Goal: Transaction & Acquisition: Purchase product/service

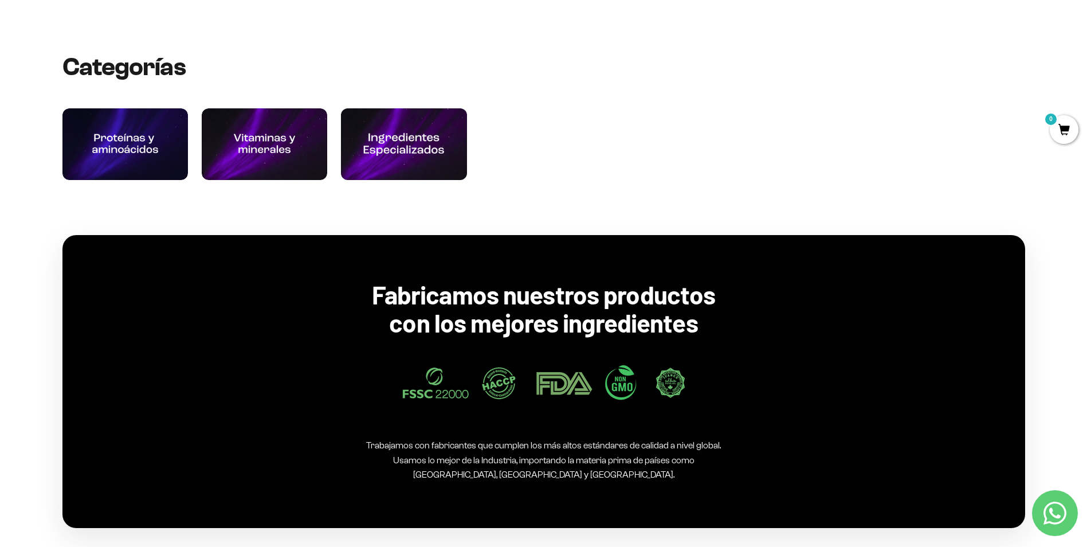
scroll to position [860, 0]
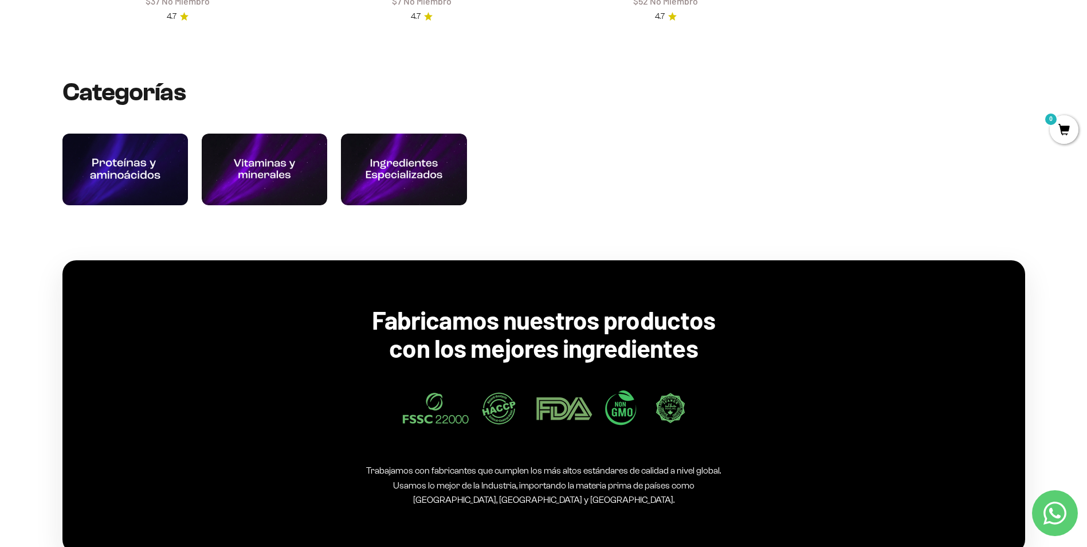
click at [148, 156] on img at bounding box center [125, 169] width 134 height 76
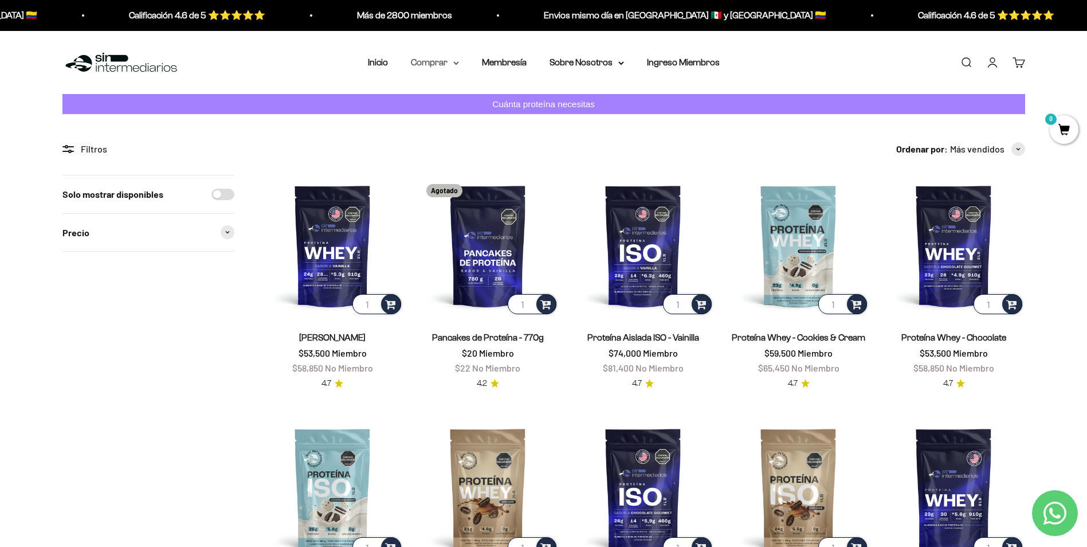
click at [444, 65] on summary "Comprar" at bounding box center [435, 62] width 48 height 15
click at [209, 338] on div "Solo mostrar disponibles Precio $USD a $USD" at bounding box center [148, 532] width 172 height 715
click at [449, 60] on summary "Comprar" at bounding box center [435, 62] width 48 height 15
click at [439, 162] on span "Todos Los Productos" at bounding box center [460, 163] width 84 height 10
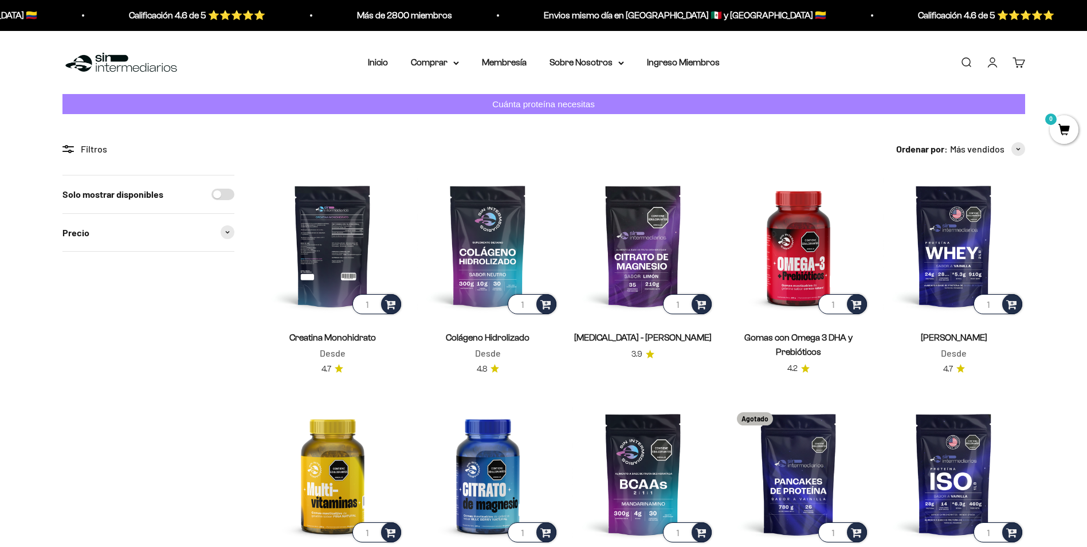
click at [328, 256] on img at bounding box center [333, 246] width 142 height 142
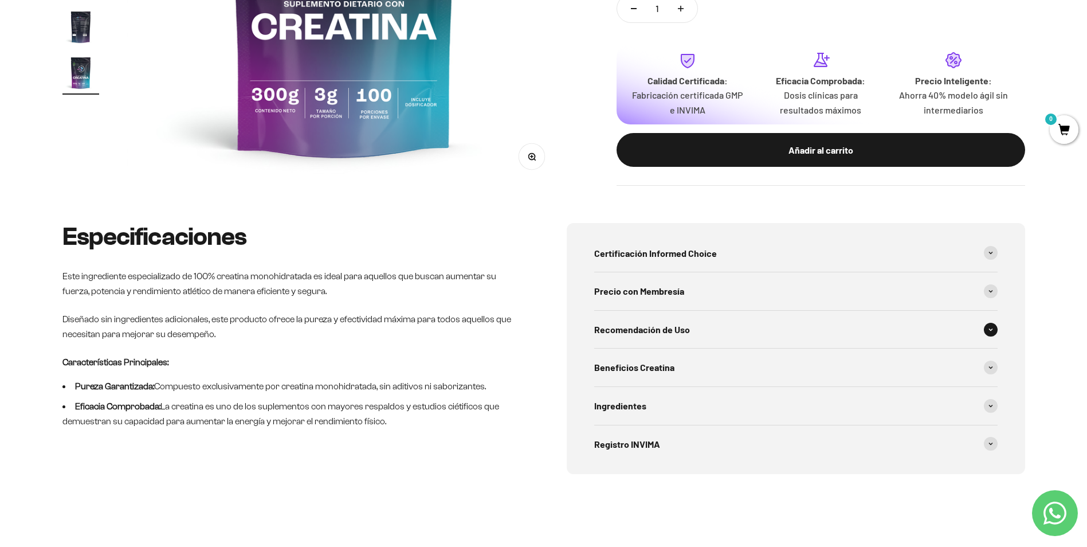
scroll to position [401, 0]
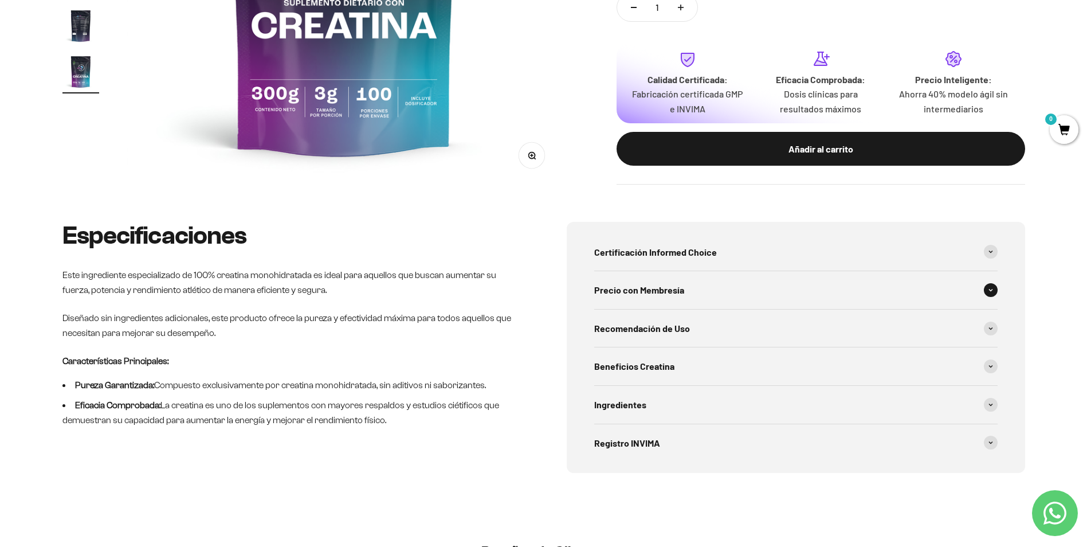
click at [992, 289] on icon at bounding box center [990, 290] width 3 height 2
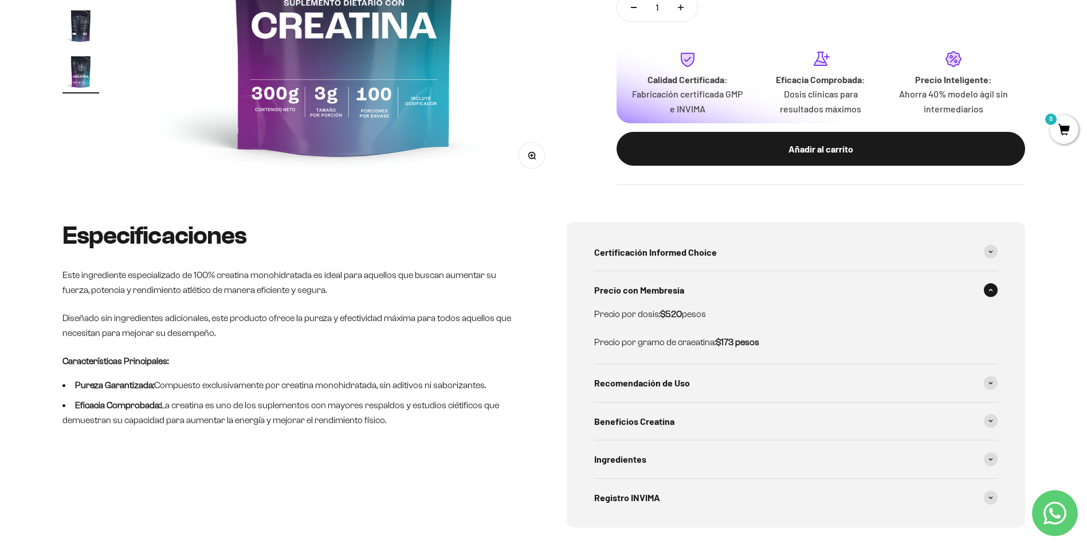
click at [992, 289] on icon at bounding box center [990, 290] width 3 height 2
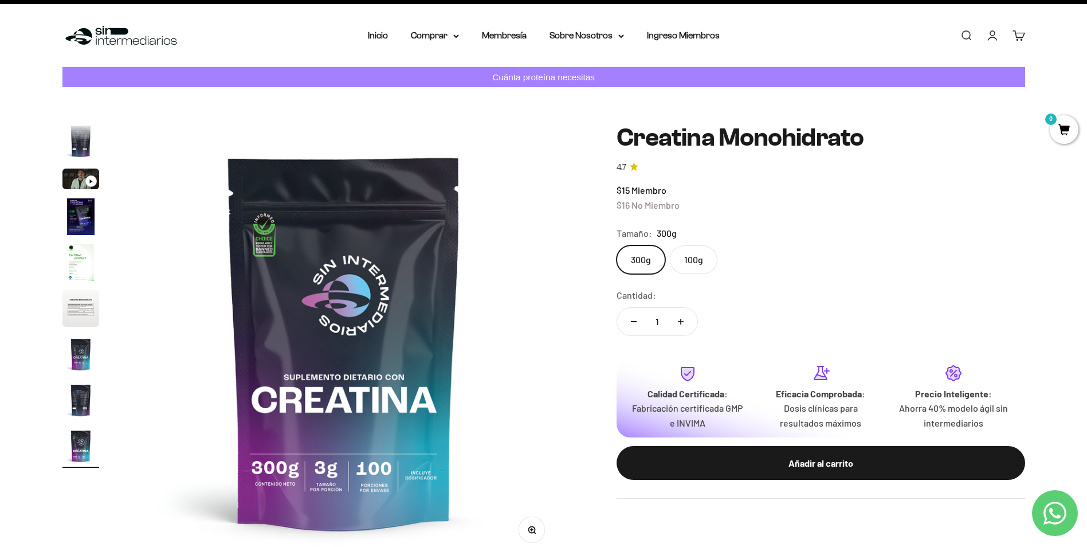
scroll to position [0, 0]
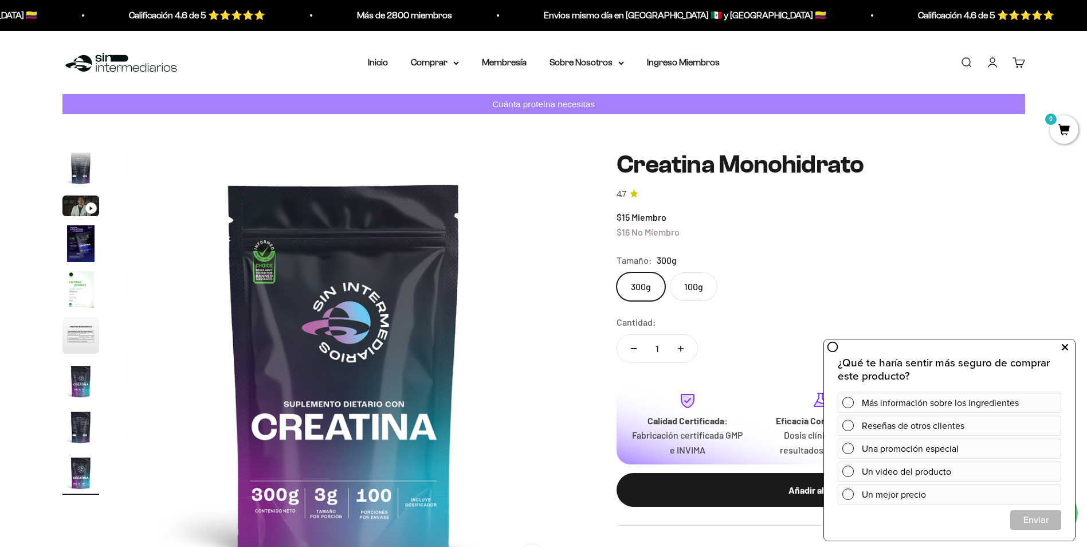
click at [1065, 349] on icon at bounding box center [1065, 347] width 6 height 15
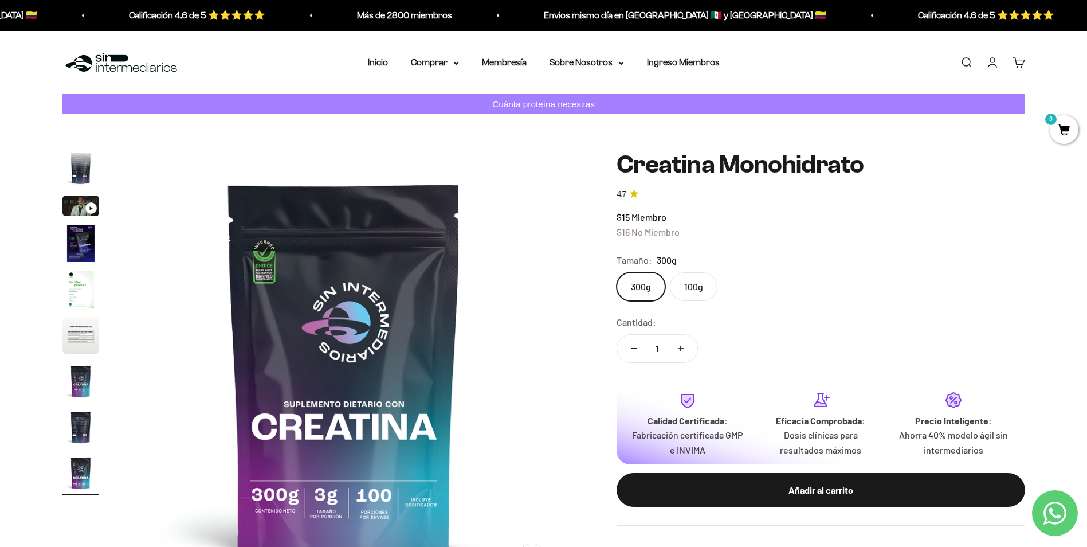
click at [994, 62] on link "Iniciar sesión" at bounding box center [993, 62] width 13 height 13
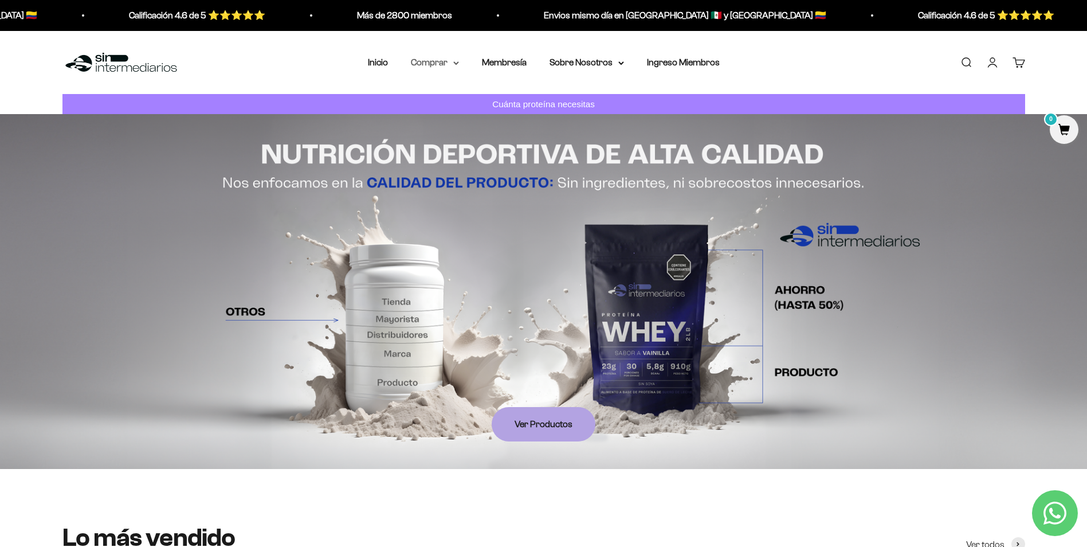
click at [451, 61] on summary "Comprar" at bounding box center [435, 62] width 48 height 15
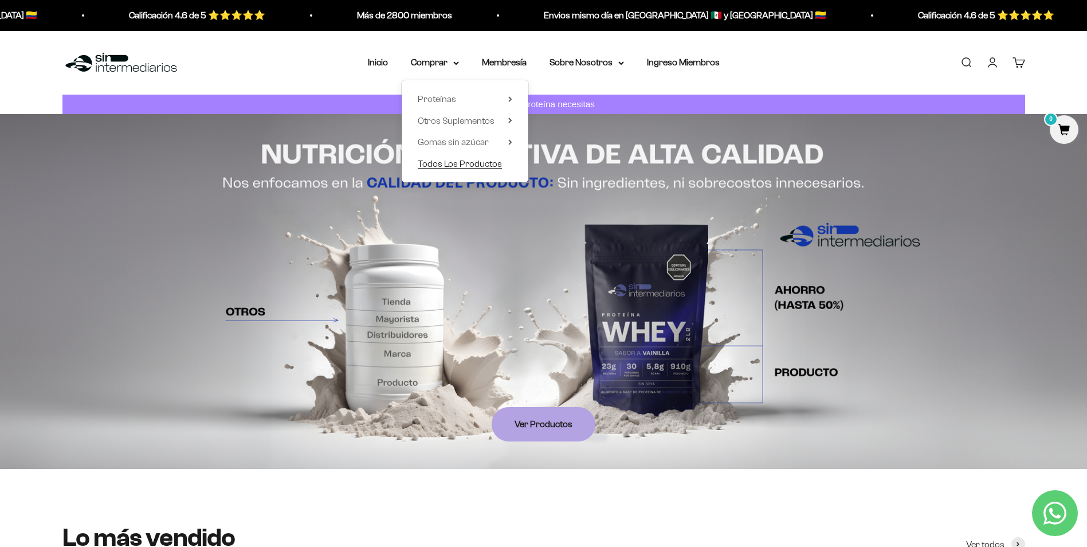
click at [466, 162] on span "Todos Los Productos" at bounding box center [460, 163] width 84 height 10
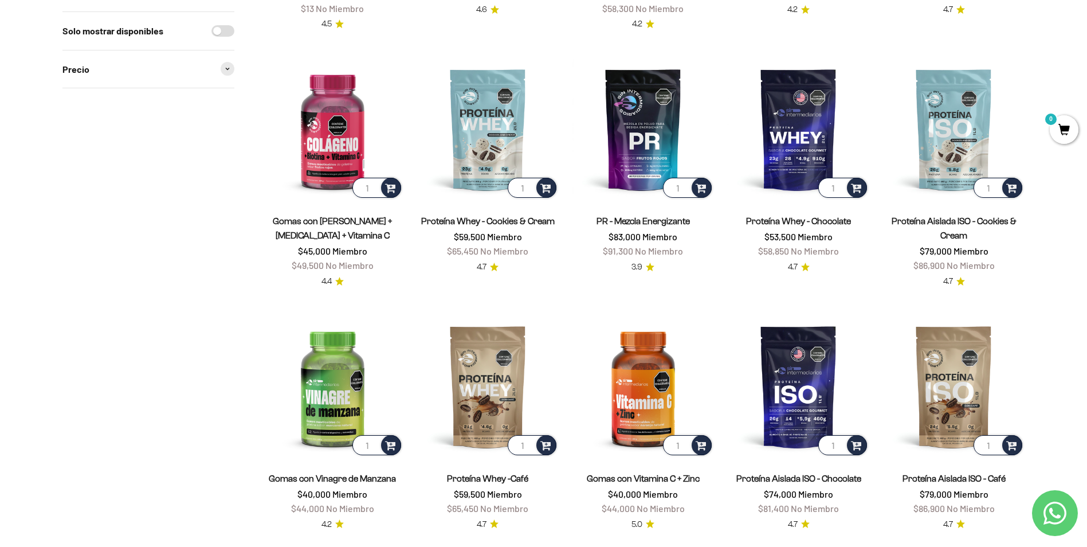
scroll to position [631, 0]
